Goal: Contribute content

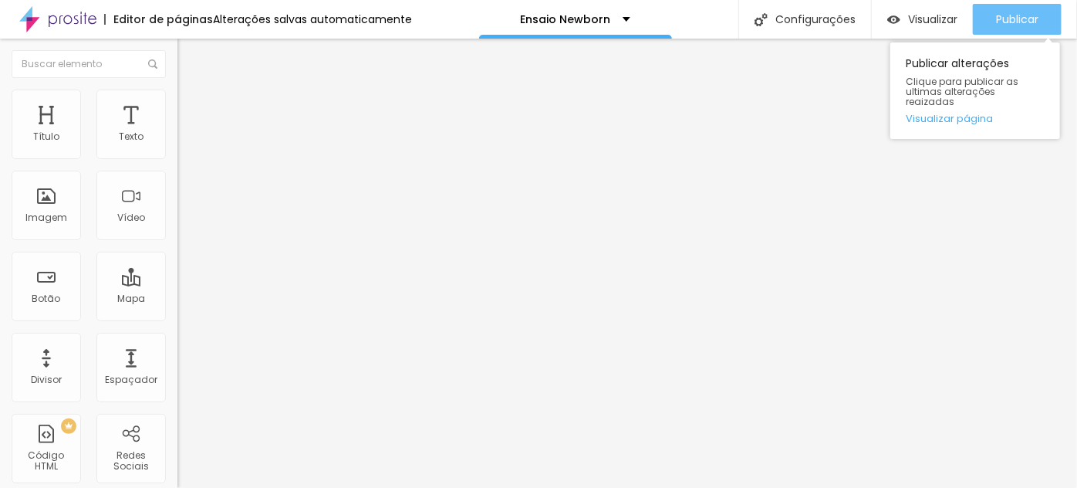
click at [1030, 18] on span "Publicar" at bounding box center [1017, 19] width 42 height 12
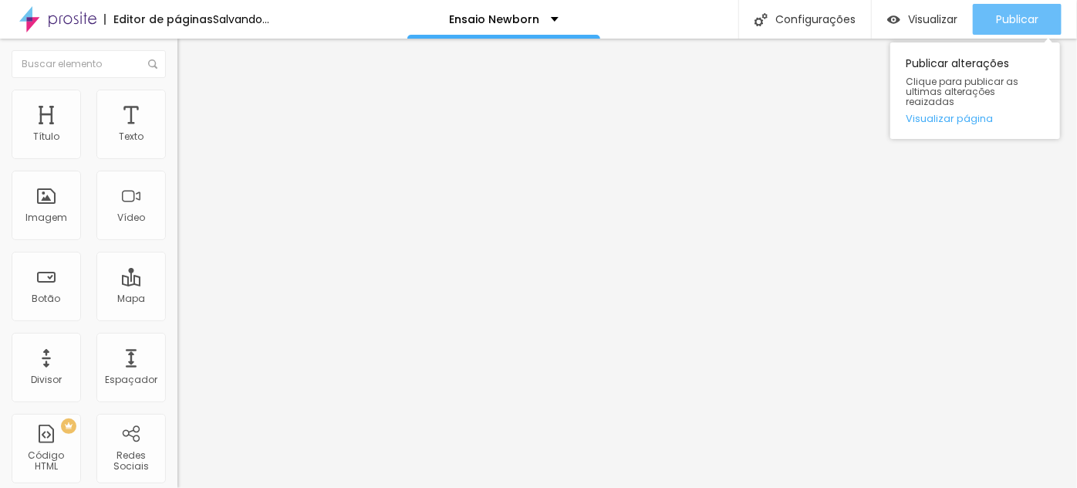
click at [1026, 20] on span "Publicar" at bounding box center [1017, 19] width 42 height 12
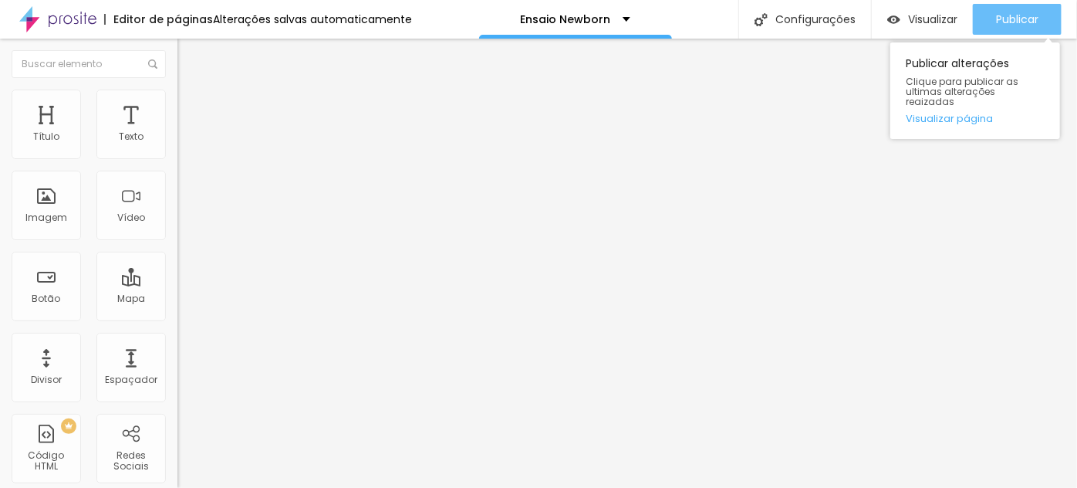
click at [1031, 16] on span "Publicar" at bounding box center [1017, 19] width 42 height 12
click at [1026, 23] on span "Publicar" at bounding box center [1017, 19] width 42 height 12
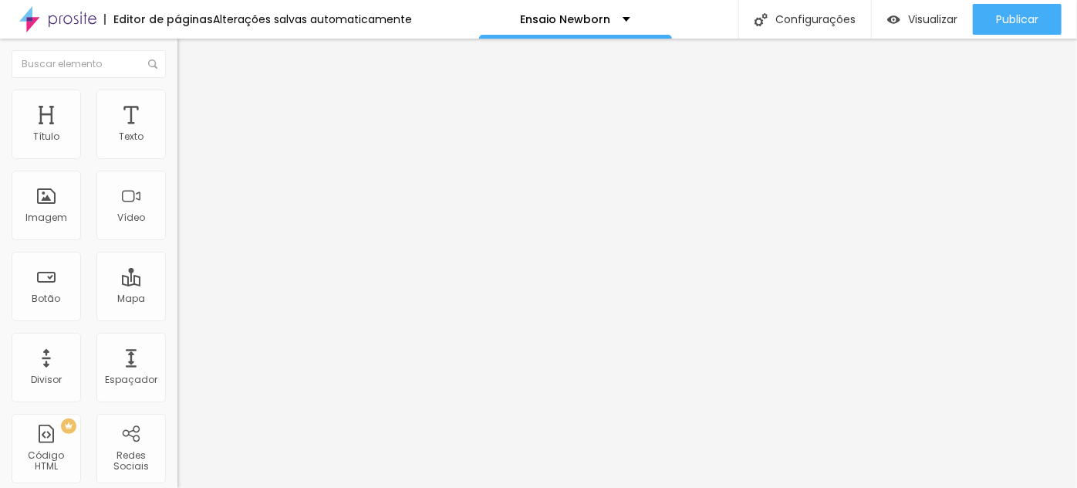
click at [177, 280] on div "Tamanho Titulo 1 H1 Titulo 2 H2 Titulo 3 H3 Titulo 4 H4 Titulo 5 H5 Titulo 6 H6…" at bounding box center [265, 192] width 177 height 175
click at [177, 228] on button "button" at bounding box center [188, 220] width 22 height 16
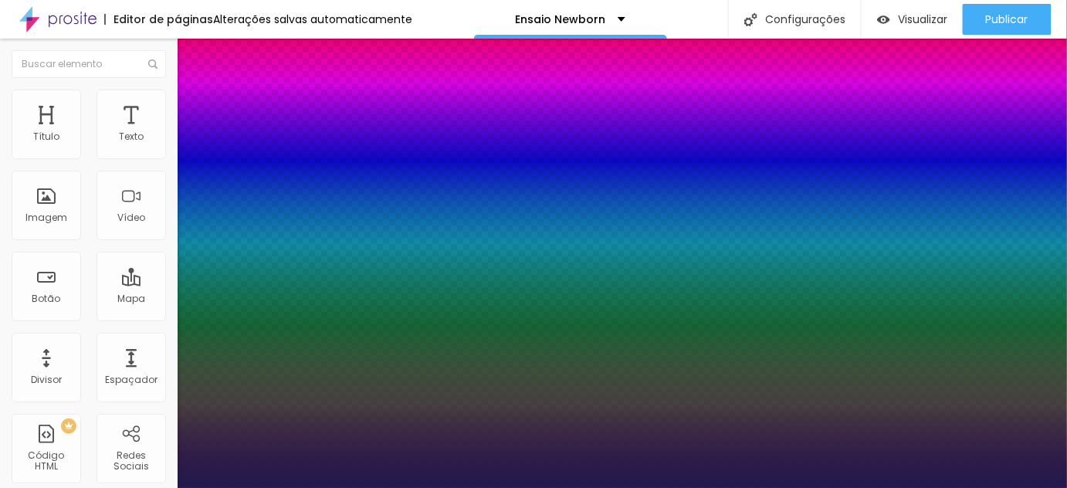
type input "1"
click at [1021, 487] on div at bounding box center [533, 488] width 1067 height 0
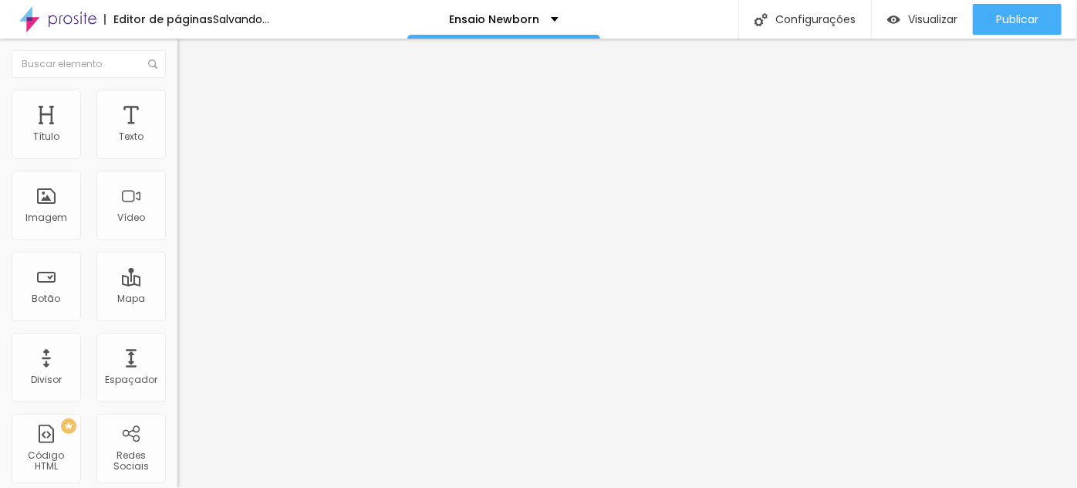
click at [184, 224] on icon "button" at bounding box center [188, 219] width 9 height 9
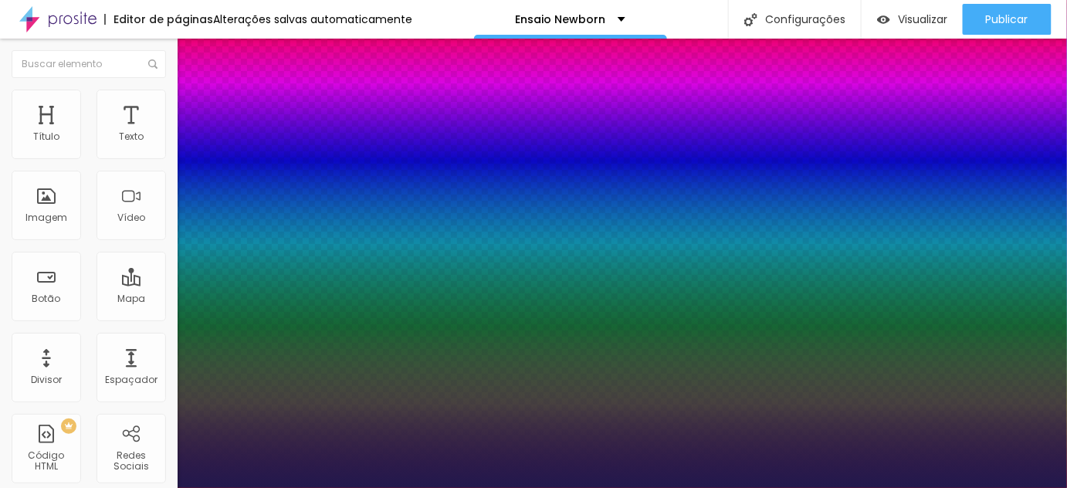
type input "1"
drag, startPoint x: 334, startPoint y: 431, endPoint x: 359, endPoint y: 434, distance: 24.8
type input "2"
type input "8"
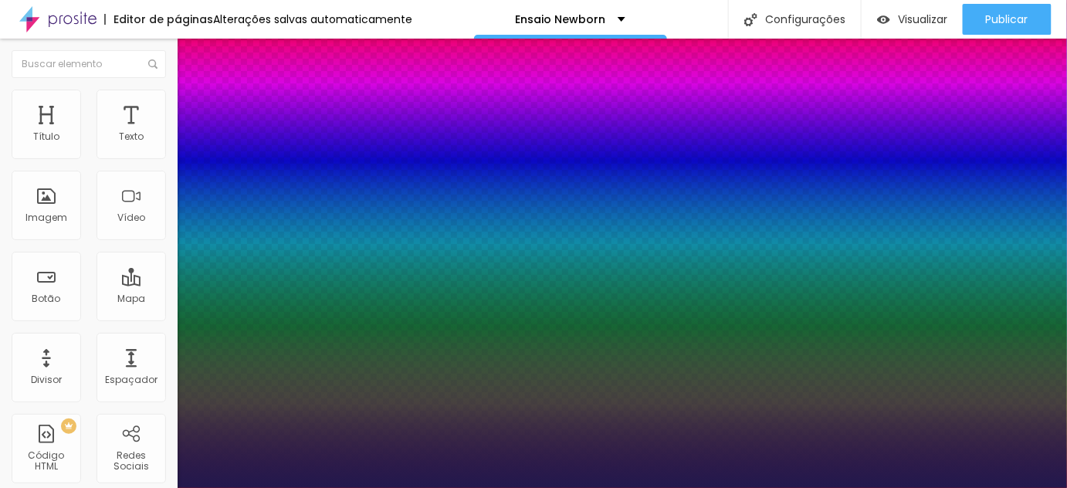
type input "1"
type input "20"
type input "1"
type input "20"
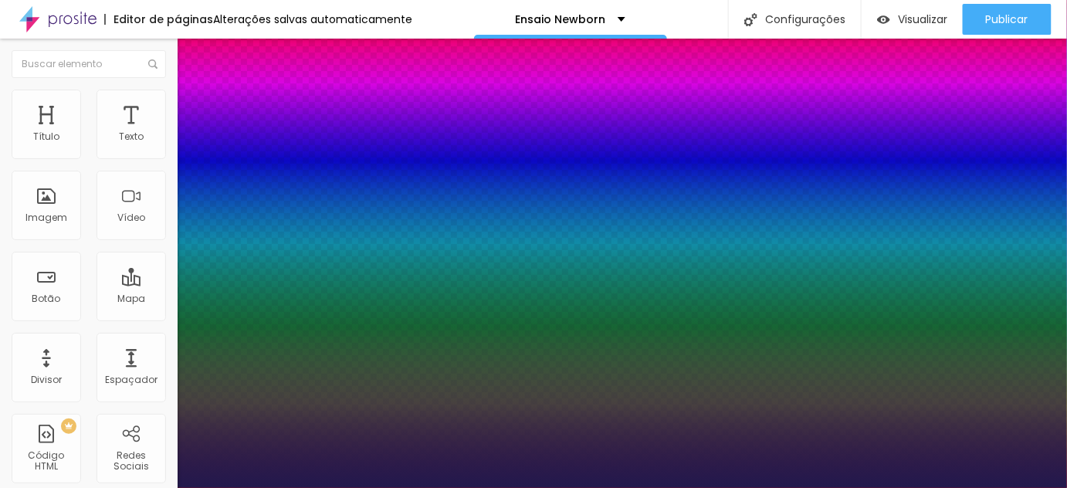
click at [377, 487] on div at bounding box center [533, 488] width 1067 height 0
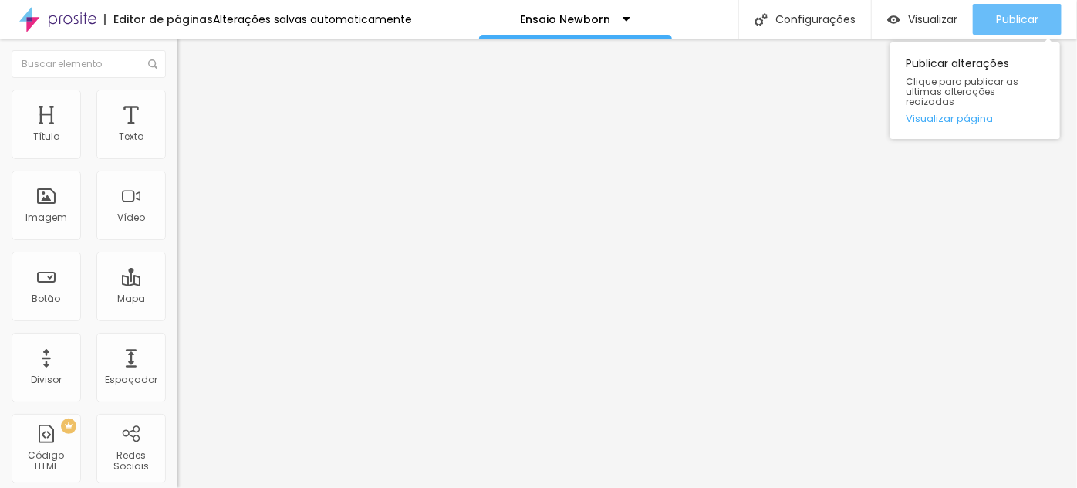
click at [1032, 12] on div "Publicar" at bounding box center [1017, 19] width 42 height 31
click at [1026, 22] on span "Publicar" at bounding box center [1017, 19] width 42 height 12
